Goal: Task Accomplishment & Management: Complete application form

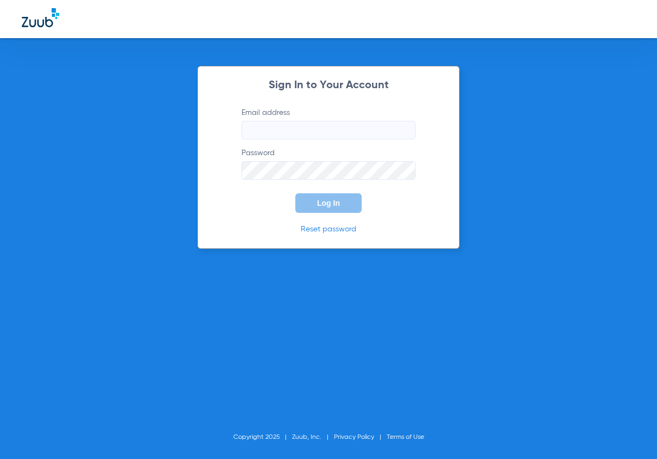
type input "[EMAIL_ADDRESS][DOMAIN_NAME]"
click at [334, 202] on span "Log In" at bounding box center [328, 203] width 23 height 9
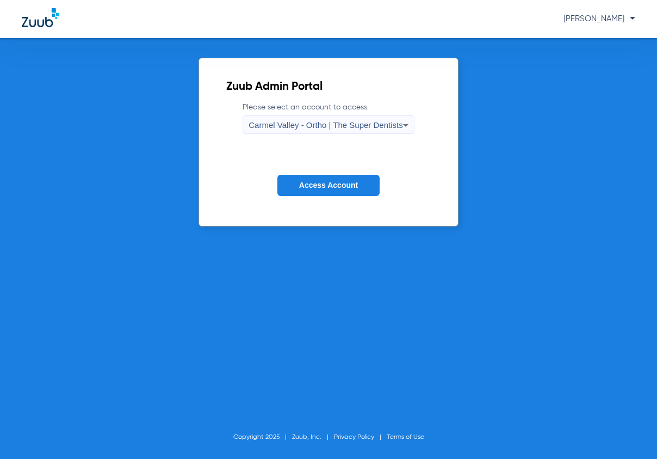
click at [338, 124] on span "Carmel Valley - Ortho | The Super Dentists" at bounding box center [326, 124] width 154 height 9
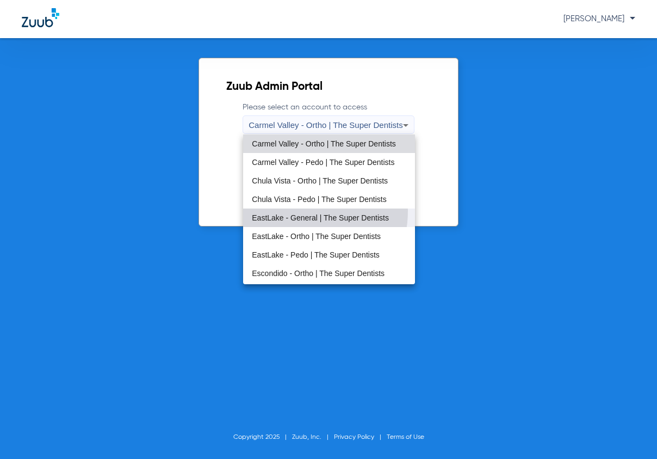
click at [291, 211] on mat-option "EastLake - General | The Super Dentists" at bounding box center [328, 217] width 171 height 19
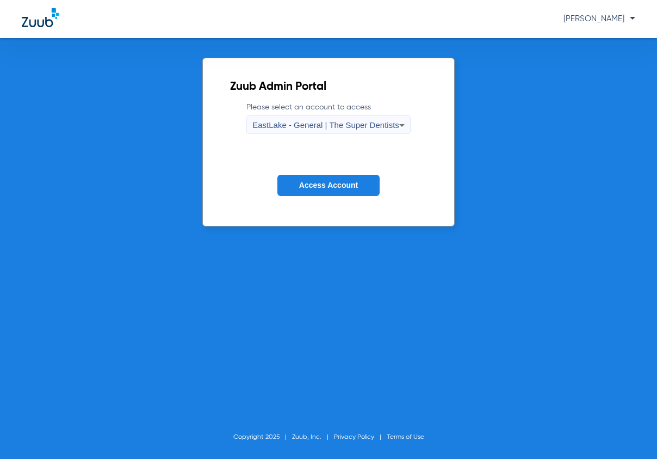
click at [308, 184] on span "Access Account" at bounding box center [328, 185] width 59 height 9
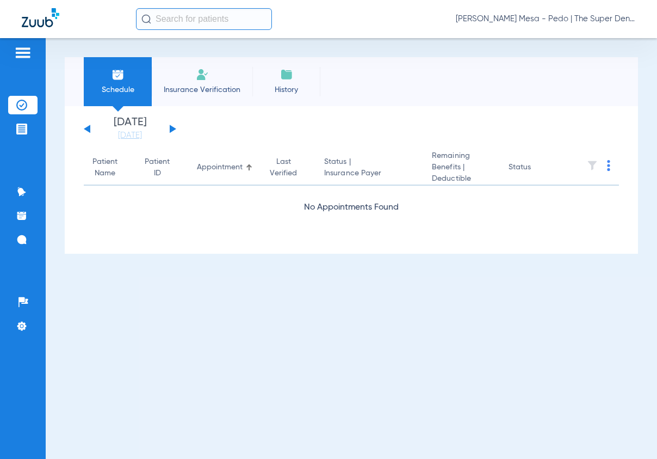
click at [207, 75] on img at bounding box center [202, 74] width 13 height 13
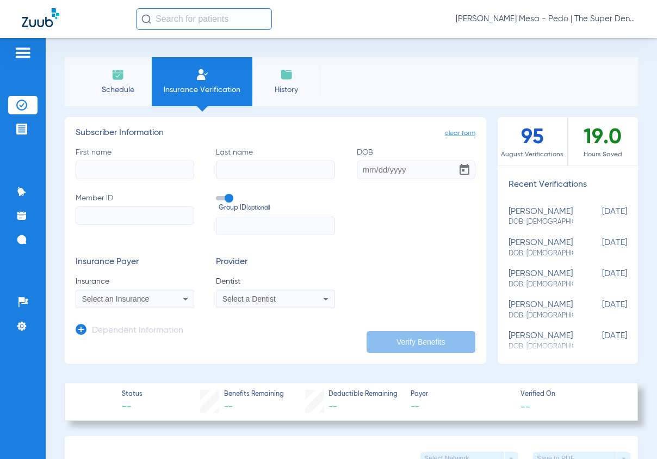
click at [131, 167] on input "First name" at bounding box center [135, 170] width 119 height 19
type input "G"
type input "Ho Wing"
type input "[PERSON_NAME]"
type input "[DATE]"
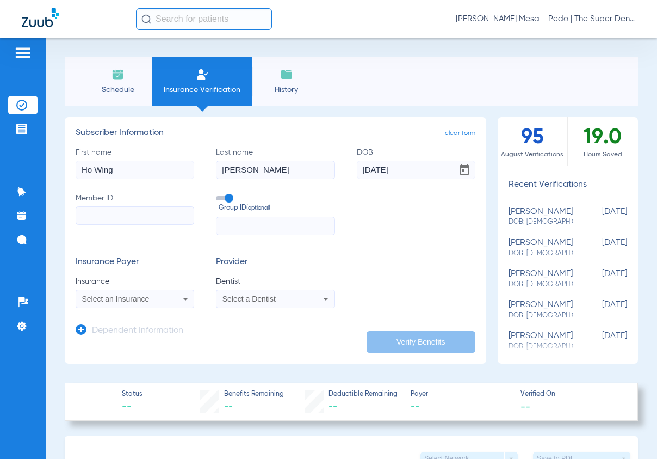
click at [91, 224] on input "Member ID" at bounding box center [135, 215] width 119 height 19
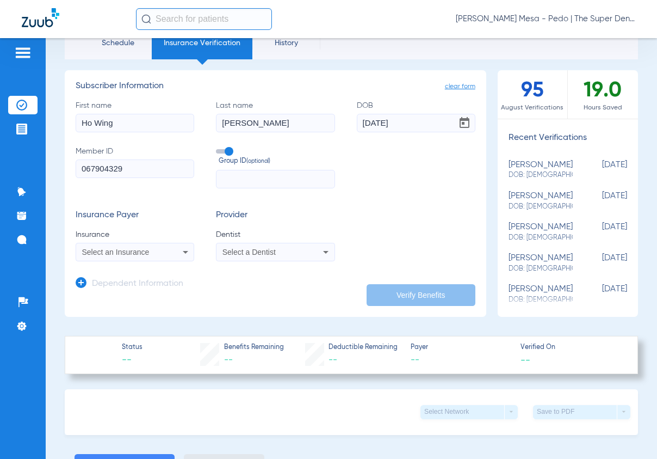
scroll to position [109, 0]
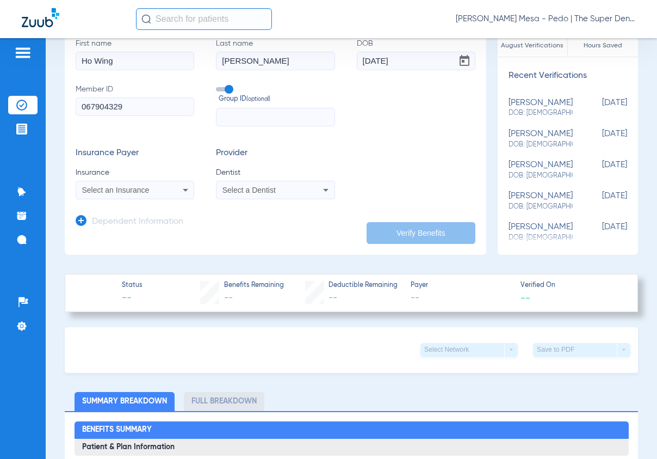
type input "067904329"
click at [143, 191] on span "Select an Insurance" at bounding box center [115, 190] width 67 height 9
click at [138, 199] on input "guardian" at bounding box center [167, 207] width 183 height 22
type input "guardian"
drag, startPoint x: 192, startPoint y: 190, endPoint x: 200, endPoint y: 187, distance: 9.0
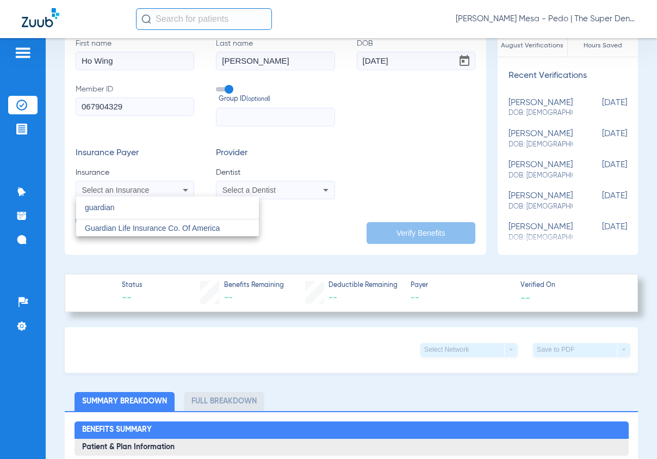
click at [194, 190] on div at bounding box center [328, 229] width 657 height 459
click at [176, 188] on div "Select an Insurance" at bounding box center [135, 189] width 118 height 13
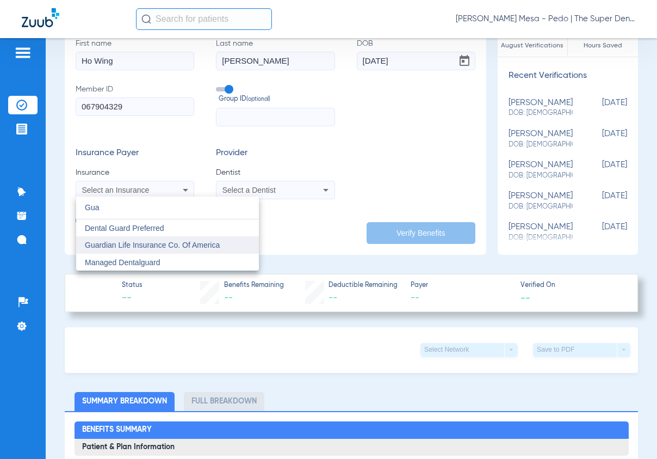
type input "Gua"
click at [164, 239] on mat-option "Guardian Life Insurance Co. Of America" at bounding box center [167, 244] width 183 height 17
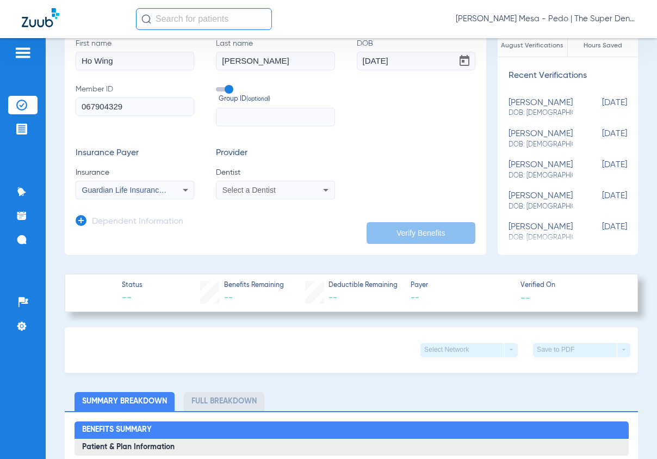
click at [264, 198] on mat-select "Select a Dentist" at bounding box center [275, 190] width 119 height 19
click at [265, 194] on div "Select a Dentist" at bounding box center [276, 189] width 118 height 13
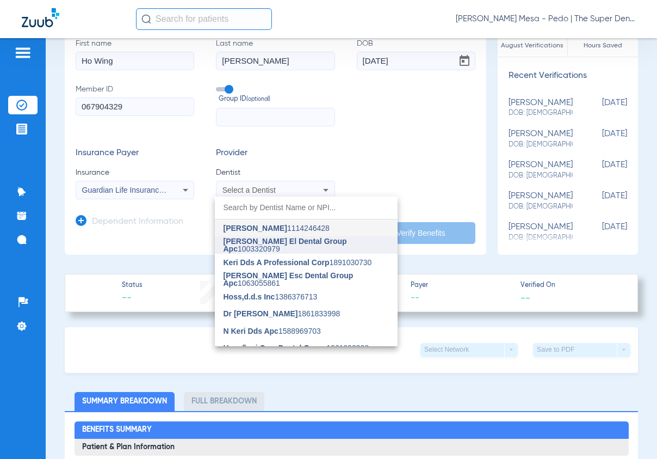
click at [274, 245] on span "[PERSON_NAME] El Dental Group Apc" at bounding box center [286, 245] width 124 height 16
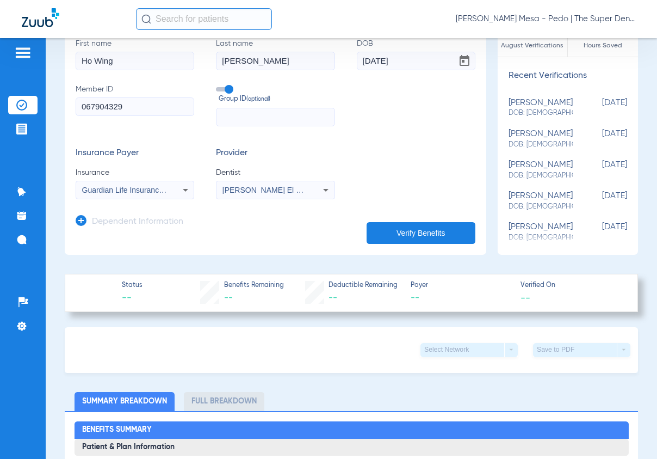
click at [146, 217] on h3 "Dependent Information" at bounding box center [137, 222] width 91 height 11
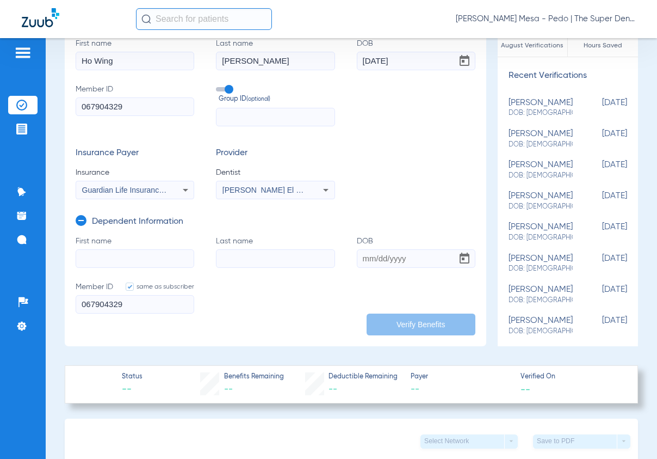
click at [122, 265] on input "First name" at bounding box center [135, 258] width 119 height 19
click at [127, 263] on input "im" at bounding box center [135, 258] width 119 height 19
click at [128, 263] on input "im" at bounding box center [135, 258] width 119 height 19
type input "[PERSON_NAME]"
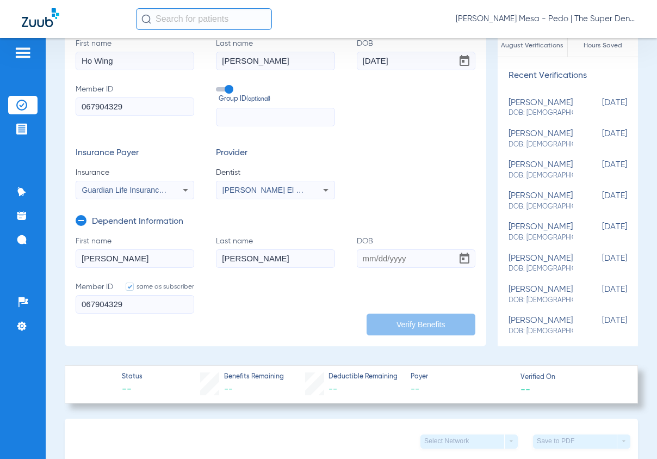
click at [363, 255] on input "DOB" at bounding box center [416, 258] width 119 height 19
type input "[DATE]"
click at [183, 307] on input "067904329" at bounding box center [135, 304] width 119 height 19
click at [430, 335] on button "Verify Benefits" at bounding box center [421, 324] width 109 height 22
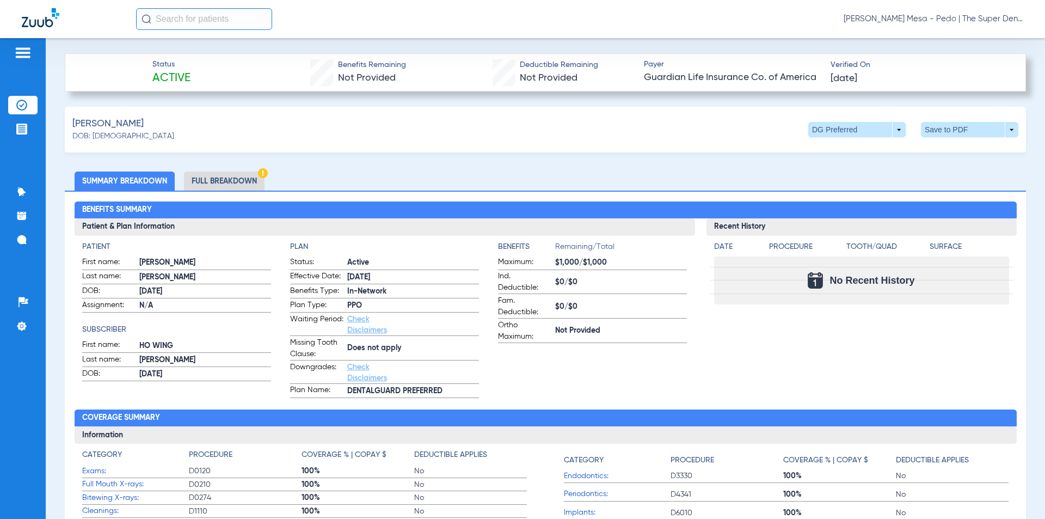
scroll to position [381, 0]
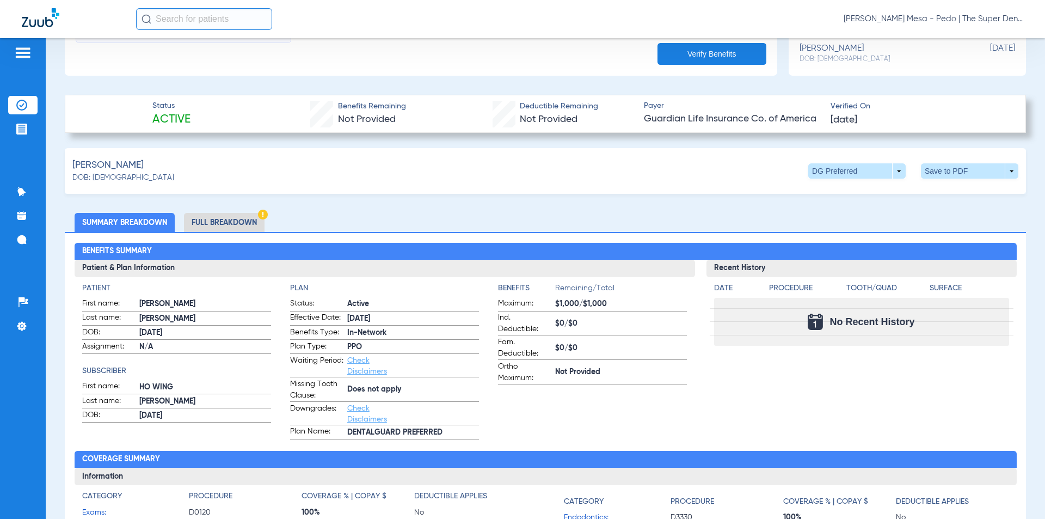
click at [248, 217] on li "Full Breakdown" at bounding box center [224, 222] width 81 height 19
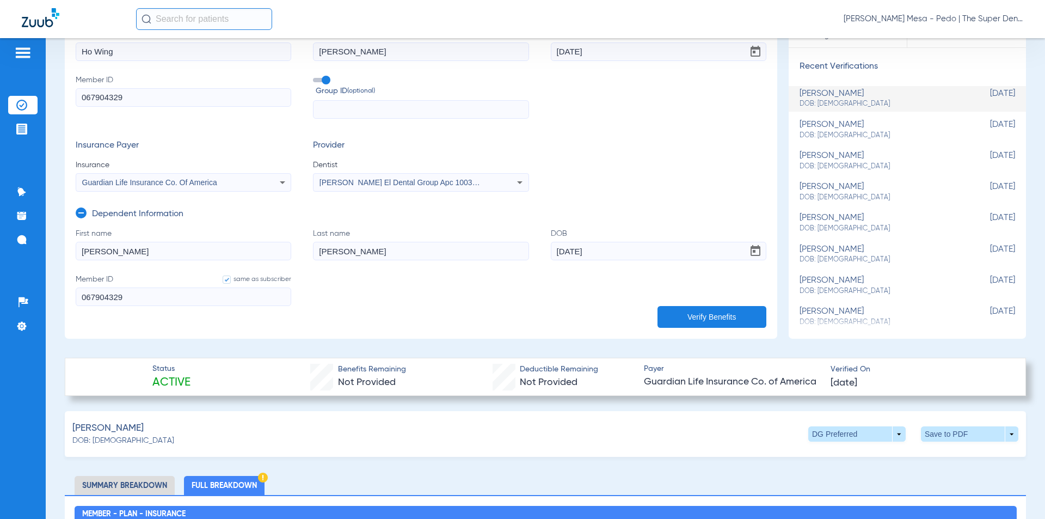
scroll to position [109, 0]
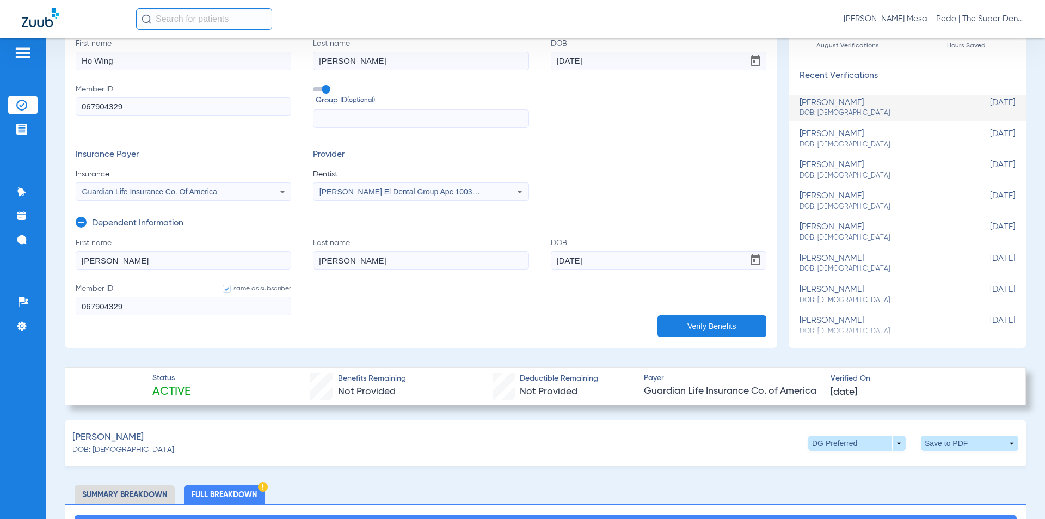
click at [191, 266] on input "[PERSON_NAME]" at bounding box center [183, 260] width 215 height 19
type input "Hin"
drag, startPoint x: 600, startPoint y: 267, endPoint x: 488, endPoint y: 272, distance: 111.7
click at [488, 272] on form "First name Hin Last name [PERSON_NAME] [DEMOGRAPHIC_DATA] Member ID same as sub…" at bounding box center [421, 282] width 690 height 91
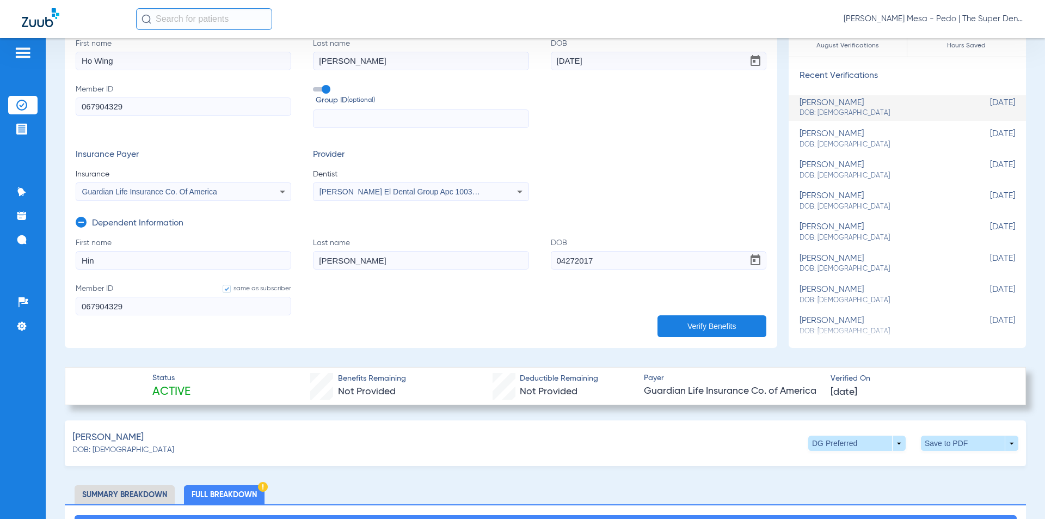
type input "[DATE]"
click at [482, 255] on input "[PERSON_NAME]" at bounding box center [420, 260] width 215 height 19
click at [657, 326] on button "Verify Benefits" at bounding box center [711, 326] width 109 height 22
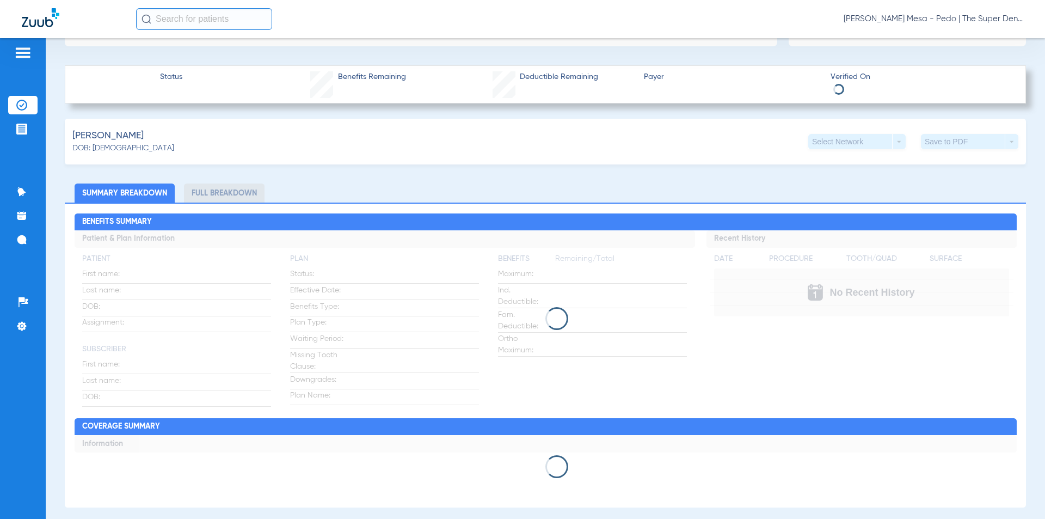
scroll to position [435, 0]
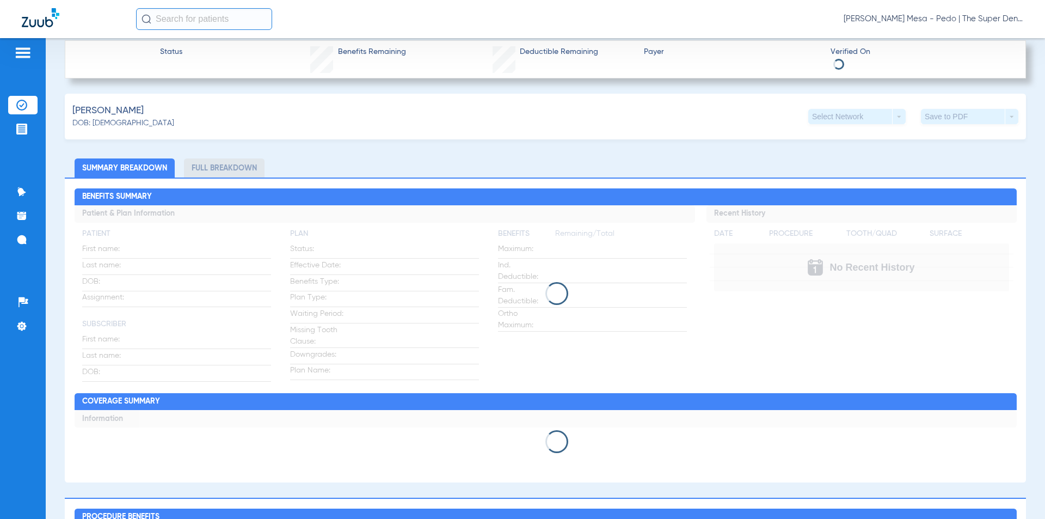
click at [273, 94] on div "[PERSON_NAME]: [DEMOGRAPHIC_DATA] Select Network arrow_drop_down Save to PDF ar…" at bounding box center [545, 117] width 961 height 46
